Goal: Register for event/course

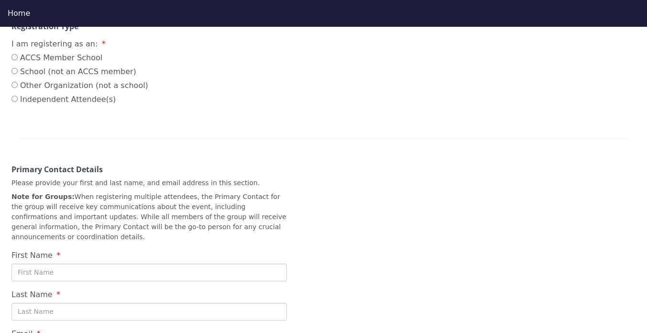
scroll to position [217, 0]
click at [15, 57] on input "ACCS Member School" at bounding box center [14, 57] width 6 height 6
radio input "true"
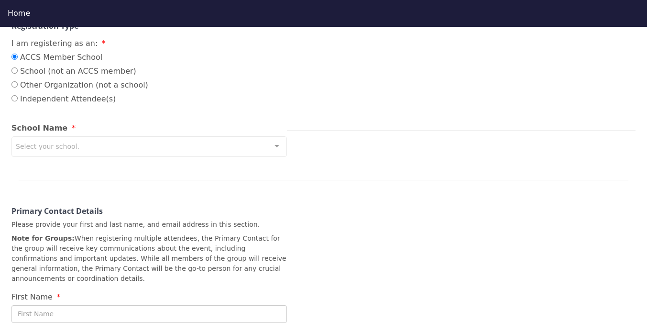
click at [279, 148] on div at bounding box center [276, 146] width 19 height 18
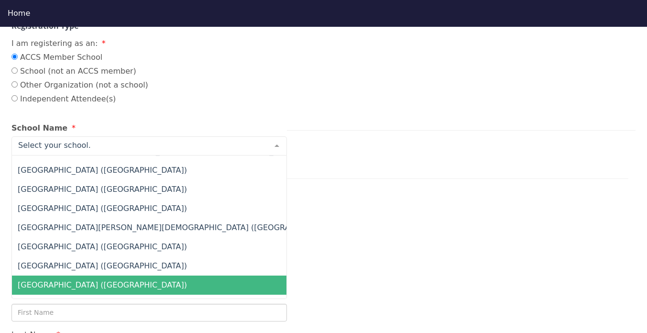
scroll to position [5997, 0]
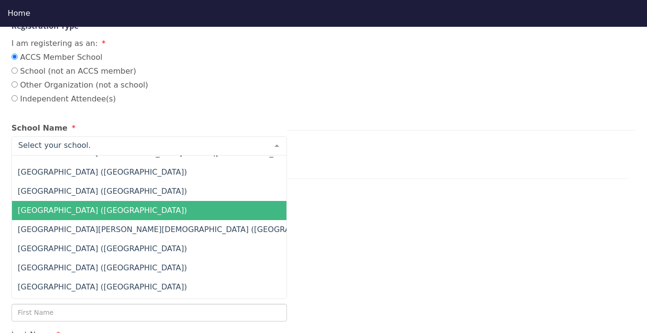
click at [110, 207] on span "[GEOGRAPHIC_DATA] ([GEOGRAPHIC_DATA])" at bounding box center [102, 210] width 169 height 9
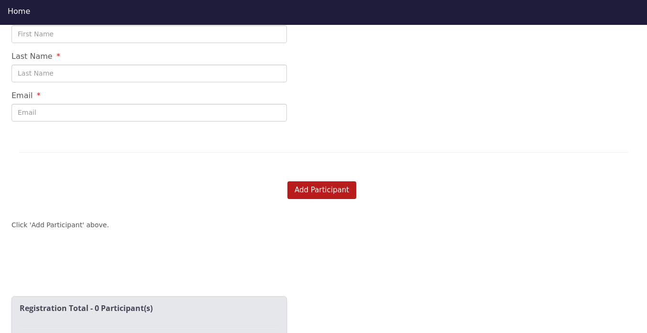
scroll to position [495, 0]
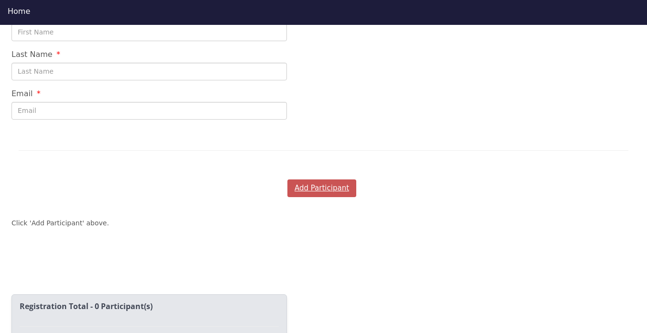
click at [326, 184] on button "Add Participant" at bounding box center [321, 188] width 69 height 18
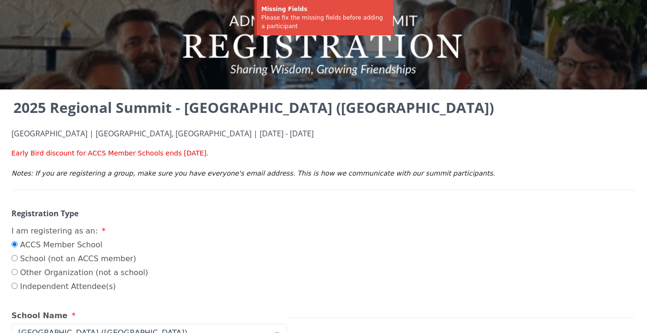
scroll to position [0, 0]
